Goal: Information Seeking & Learning: Learn about a topic

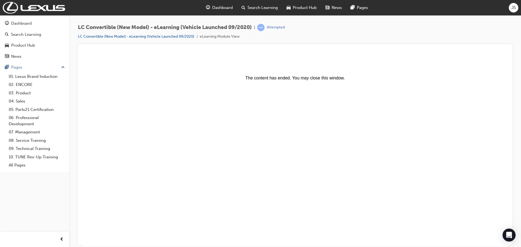
click at [231, 72] on center "The content has ended. You may close this window." at bounding box center [294, 68] width 421 height 24
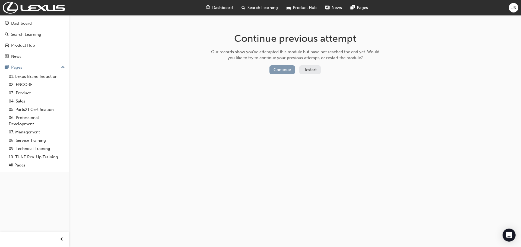
click at [286, 71] on button "Continue" at bounding box center [282, 69] width 26 height 9
